Goal: Task Accomplishment & Management: Manage account settings

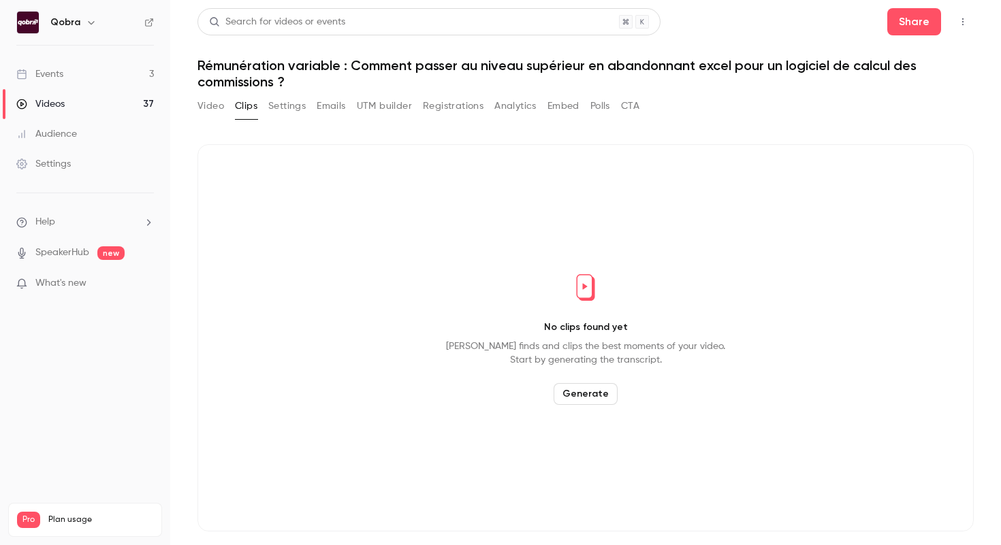
click at [90, 76] on link "Events 3" at bounding box center [85, 74] width 170 height 30
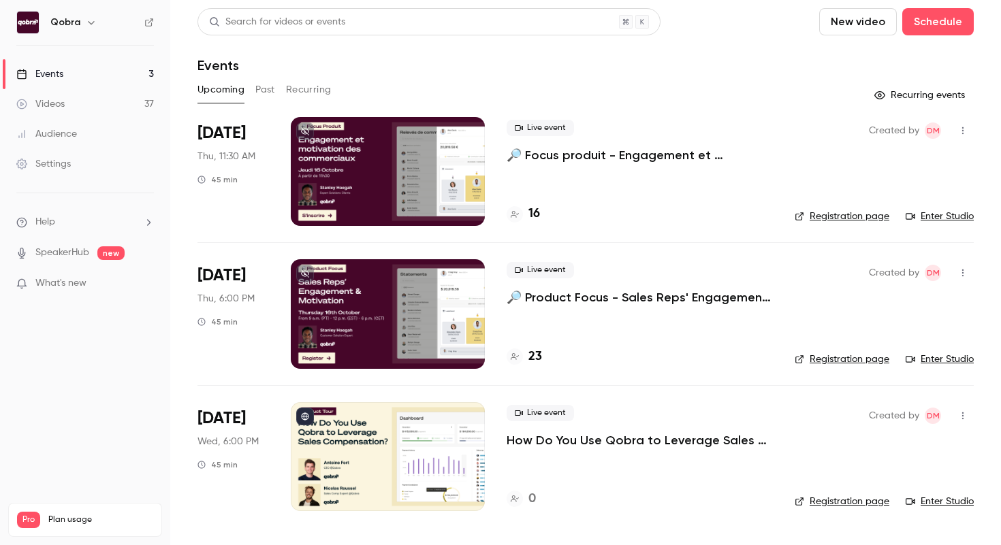
click at [602, 440] on p "How Do You Use Qobra to Leverage Sales Compensation?" at bounding box center [639, 440] width 266 height 16
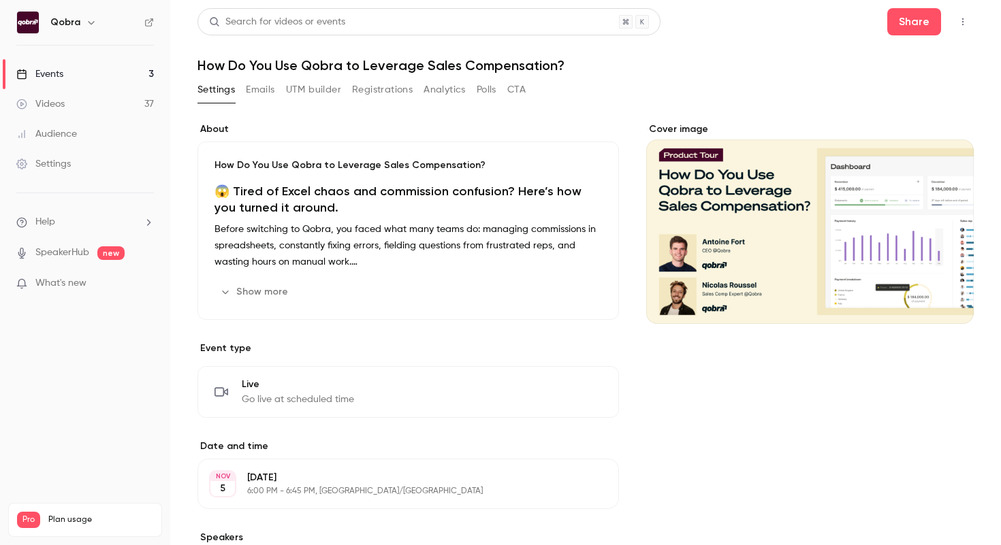
click at [268, 91] on button "Emails" at bounding box center [260, 90] width 29 height 22
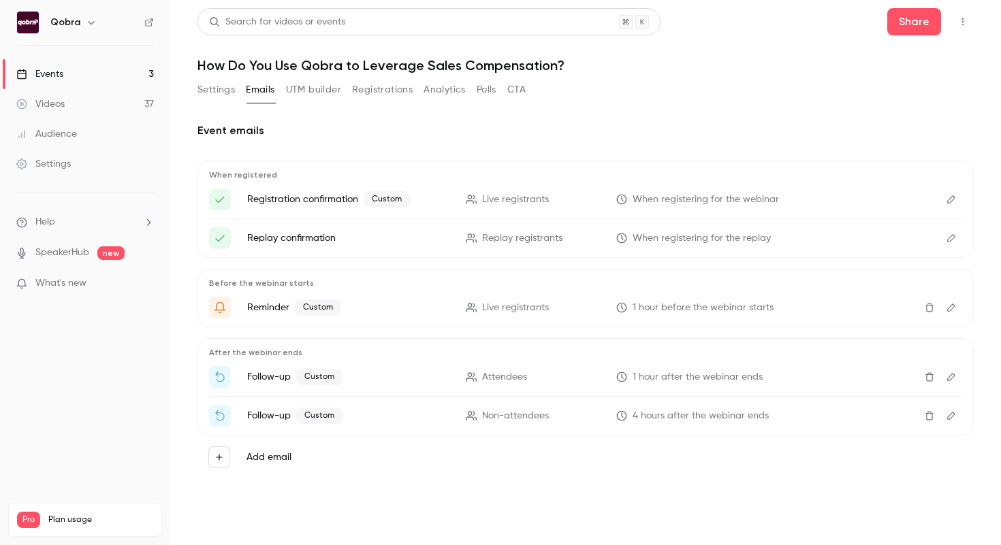
click at [321, 97] on button "UTM builder" at bounding box center [313, 90] width 55 height 22
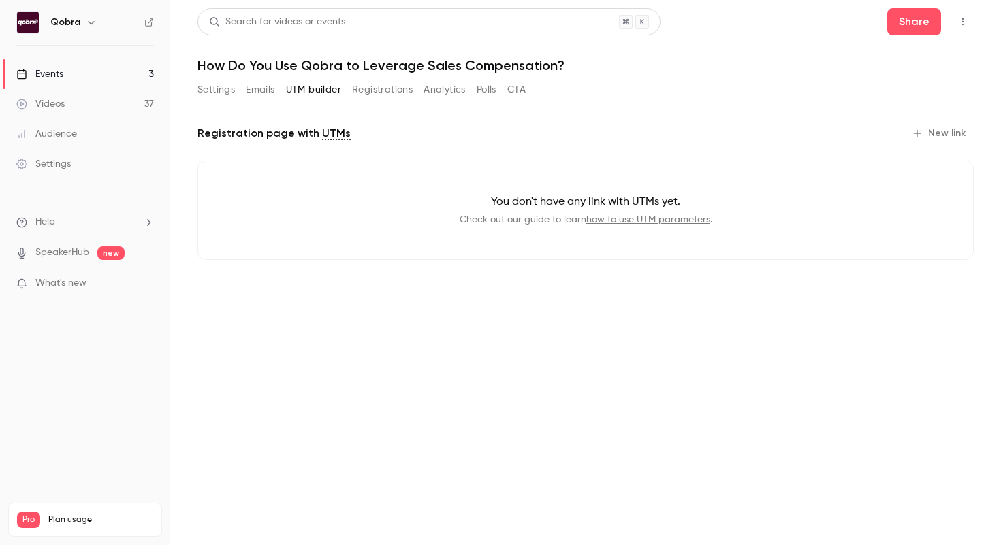
click at [397, 97] on button "Registrations" at bounding box center [382, 90] width 61 height 22
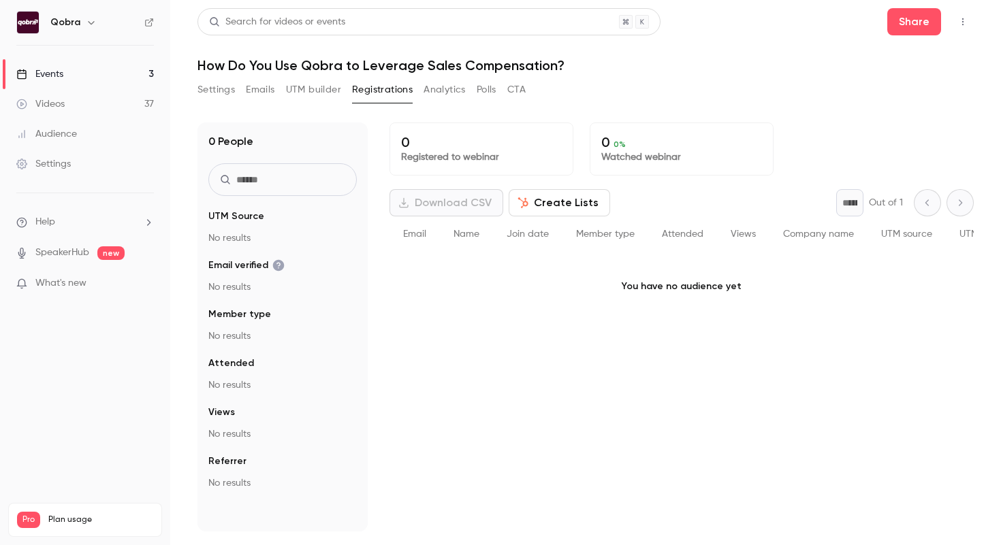
click at [438, 97] on button "Analytics" at bounding box center [444, 90] width 42 height 22
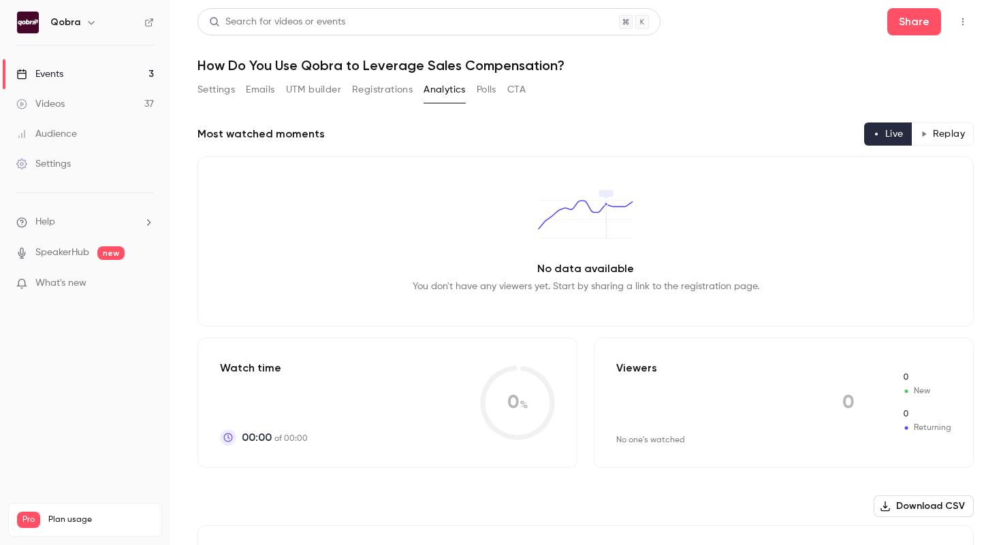
click at [483, 97] on button "Polls" at bounding box center [486, 90] width 20 height 22
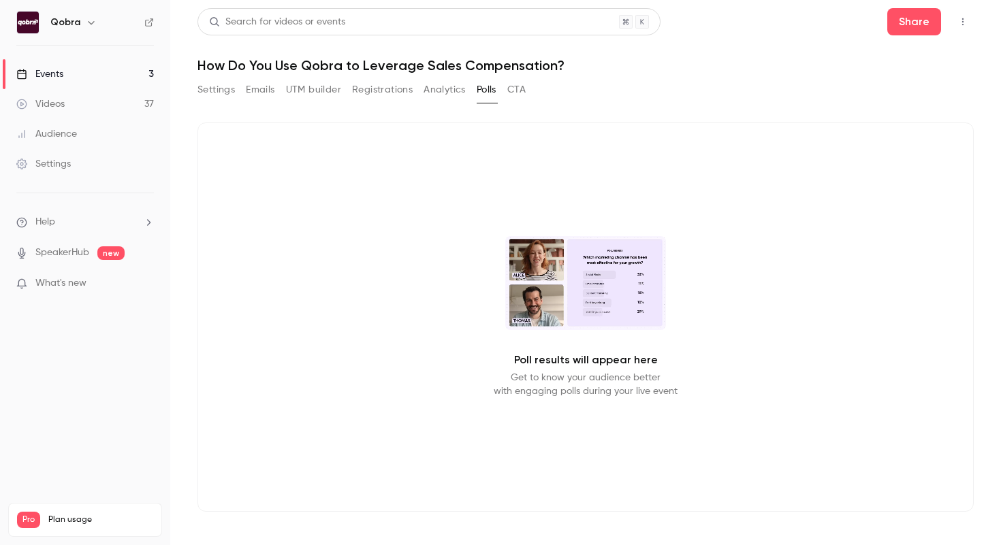
click at [521, 95] on button "CTA" at bounding box center [516, 90] width 18 height 22
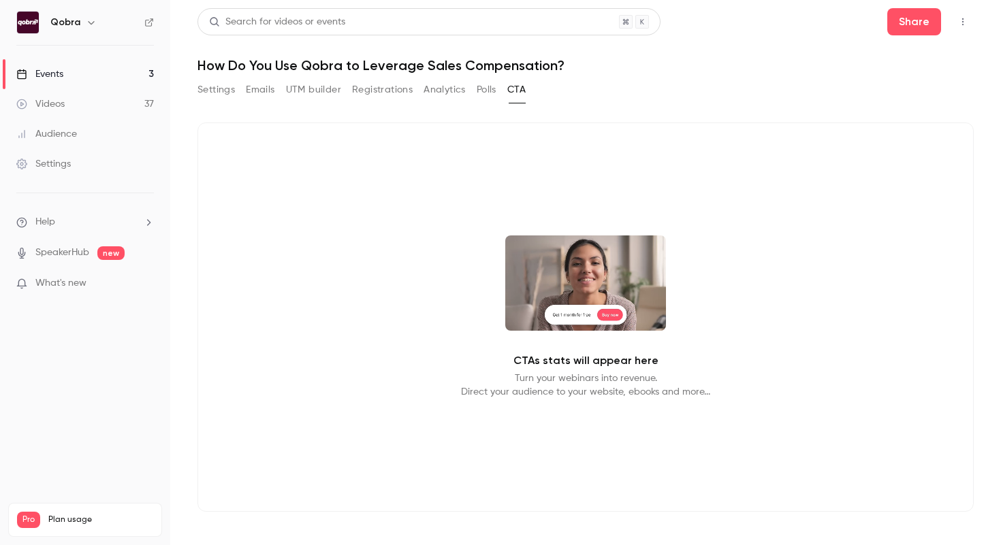
click at [232, 96] on button "Settings" at bounding box center [215, 90] width 37 height 22
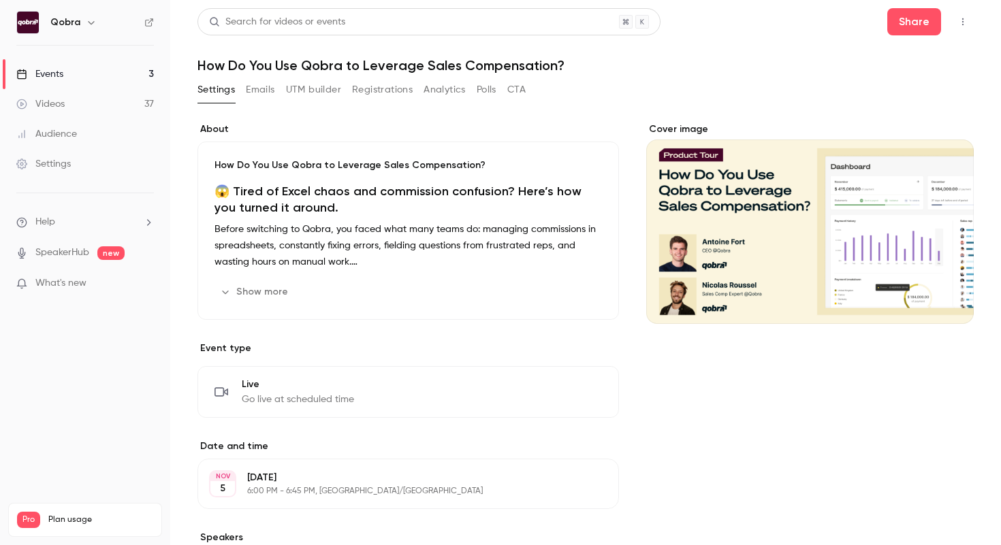
click at [255, 292] on button "Show more" at bounding box center [255, 292] width 82 height 22
